Goal: Check status

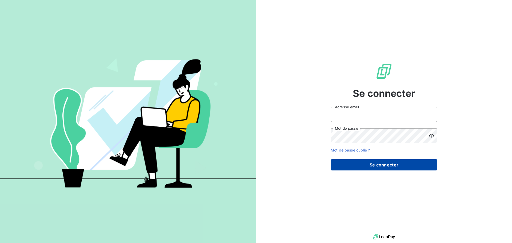
type input "[PERSON_NAME][EMAIL_ADDRESS][DOMAIN_NAME]"
click at [397, 164] on button "Se connecter" at bounding box center [383, 164] width 107 height 11
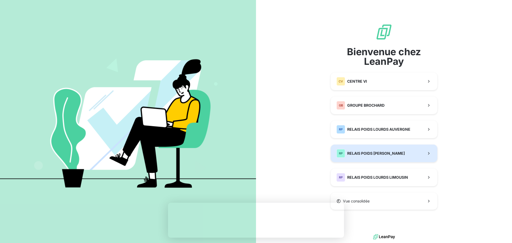
click at [388, 150] on div "RP RELAIS POIDS LOURDS BERRY" at bounding box center [370, 153] width 68 height 9
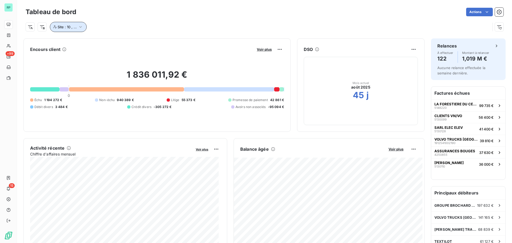
click at [80, 26] on icon "button" at bounding box center [80, 26] width 5 height 5
click at [102, 22] on div "Site : 10 , ..." at bounding box center [265, 25] width 478 height 14
click at [407, 48] on html "RP +99 15 Tableau de bord Actions Site : 10 , ... Encours client Voir plus 1 83…" at bounding box center [256, 121] width 512 height 243
click at [305, 49] on html "RP +99 15 Tableau de bord Actions Site : 10 , ... Encours client Voir plus 1 83…" at bounding box center [256, 121] width 512 height 243
click at [305, 49] on h6 "DSO" at bounding box center [308, 49] width 9 height 6
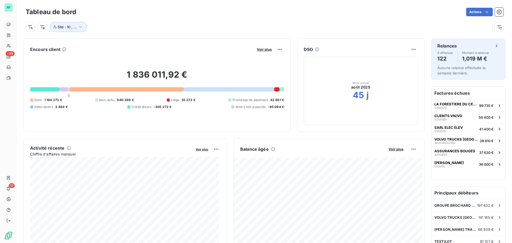
click at [365, 92] on div "Mois actuel août 2025 45 j" at bounding box center [360, 90] width 19 height 19
click at [342, 100] on div "Mois actuel août 2025 45 j" at bounding box center [361, 91] width 114 height 68
click at [398, 148] on span "Voir plus" at bounding box center [395, 149] width 15 height 4
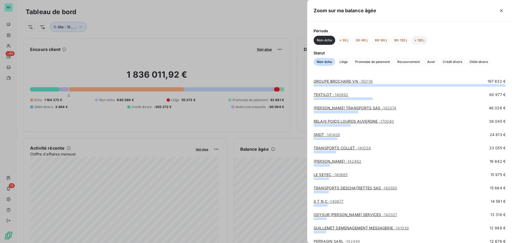
click at [421, 38] on button "> 120 j" at bounding box center [419, 40] width 16 height 9
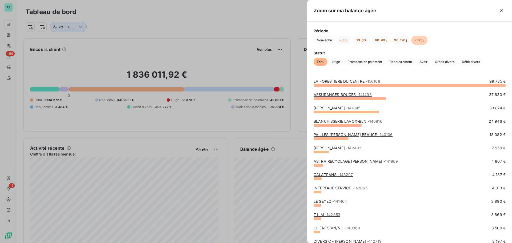
click at [419, 39] on button "> 120 j" at bounding box center [419, 40] width 16 height 9
click at [400, 38] on button "90-120 j" at bounding box center [400, 40] width 19 height 9
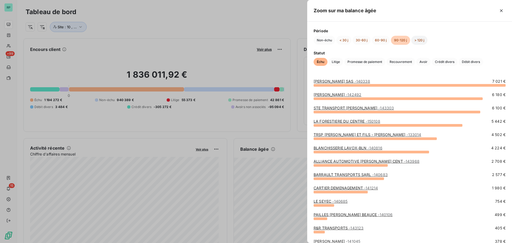
click at [421, 40] on button "> 120 j" at bounding box center [419, 40] width 16 height 9
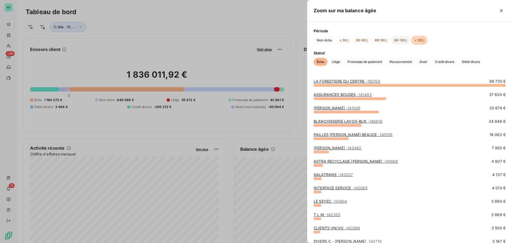
click at [402, 39] on button "90-120 j" at bounding box center [400, 40] width 19 height 9
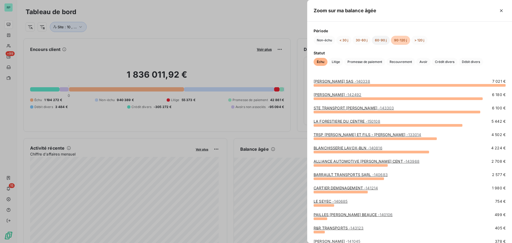
click at [382, 39] on button "60-90 j" at bounding box center [381, 40] width 18 height 9
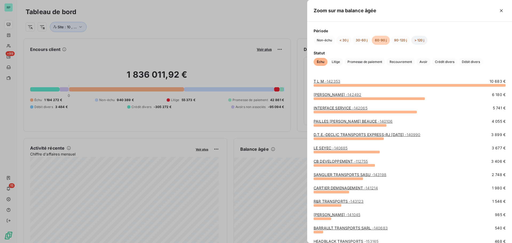
click at [420, 39] on button "> 120 j" at bounding box center [419, 40] width 16 height 9
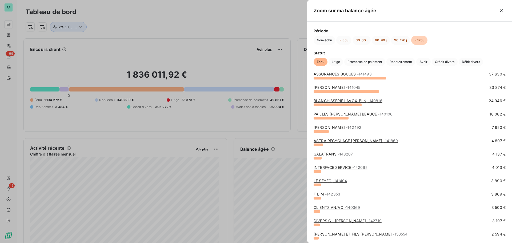
scroll to position [27, 0]
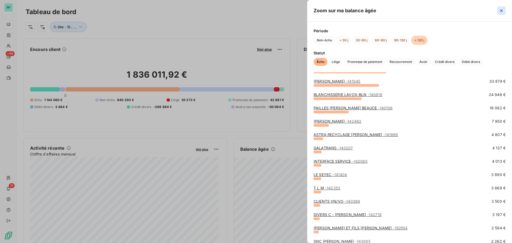
click at [502, 10] on icon "button" at bounding box center [500, 10] width 5 height 5
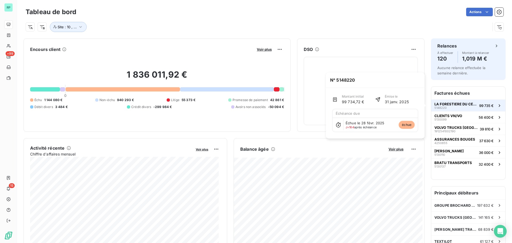
click at [486, 105] on span "99 735 €" at bounding box center [486, 105] width 14 height 4
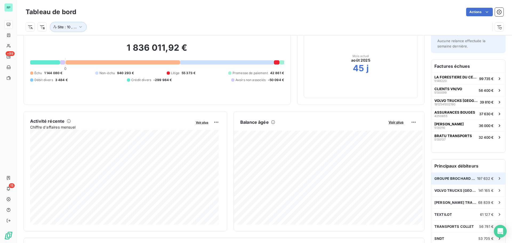
scroll to position [27, 0]
click at [396, 119] on div "Balance âgée Voir plus" at bounding box center [329, 122] width 190 height 9
click at [391, 121] on span "Voir plus" at bounding box center [395, 122] width 15 height 4
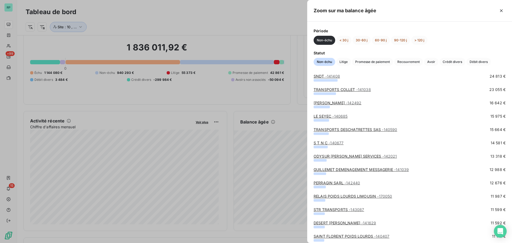
scroll to position [0, 0]
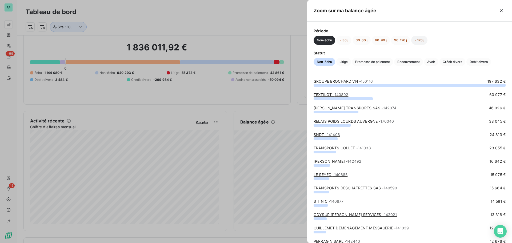
click at [418, 40] on button "> 120 j" at bounding box center [419, 40] width 16 height 9
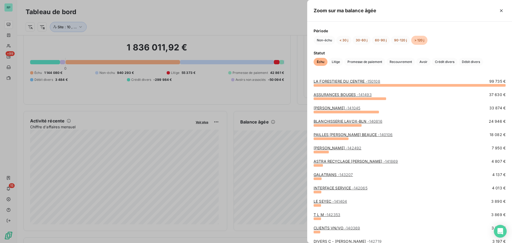
click at [430, 82] on div "LA FORESTIERE DU CENTRE - 150108 99 735 €" at bounding box center [409, 81] width 192 height 5
click at [383, 83] on div "LA FORESTIERE DU CENTRE - 150108 99 735 €" at bounding box center [409, 81] width 192 height 5
click at [371, 81] on span "- 150108" at bounding box center [373, 81] width 14 height 5
